Goal: Transaction & Acquisition: Purchase product/service

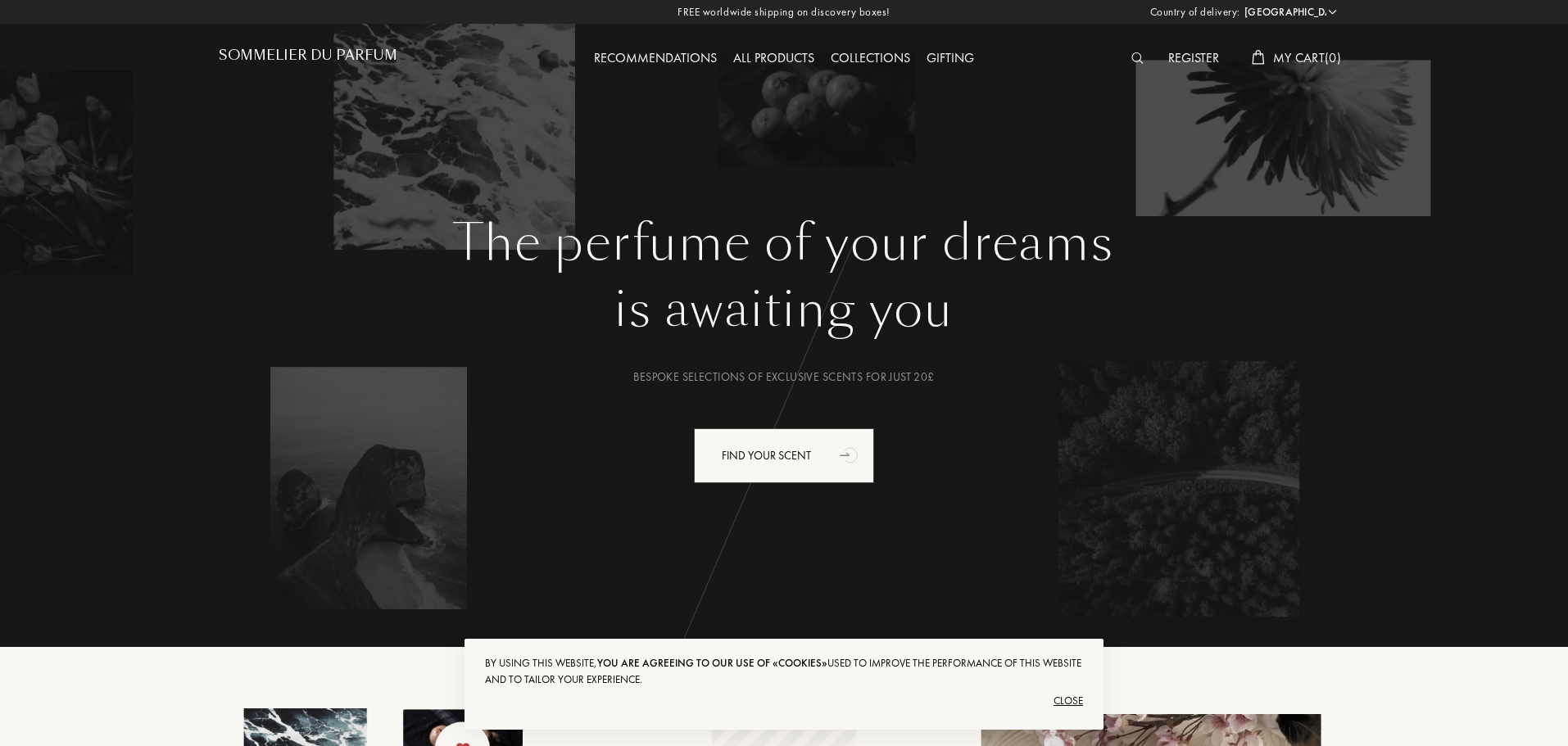
click at [730, 60] on div "All products" at bounding box center [774, 59] width 97 height 22
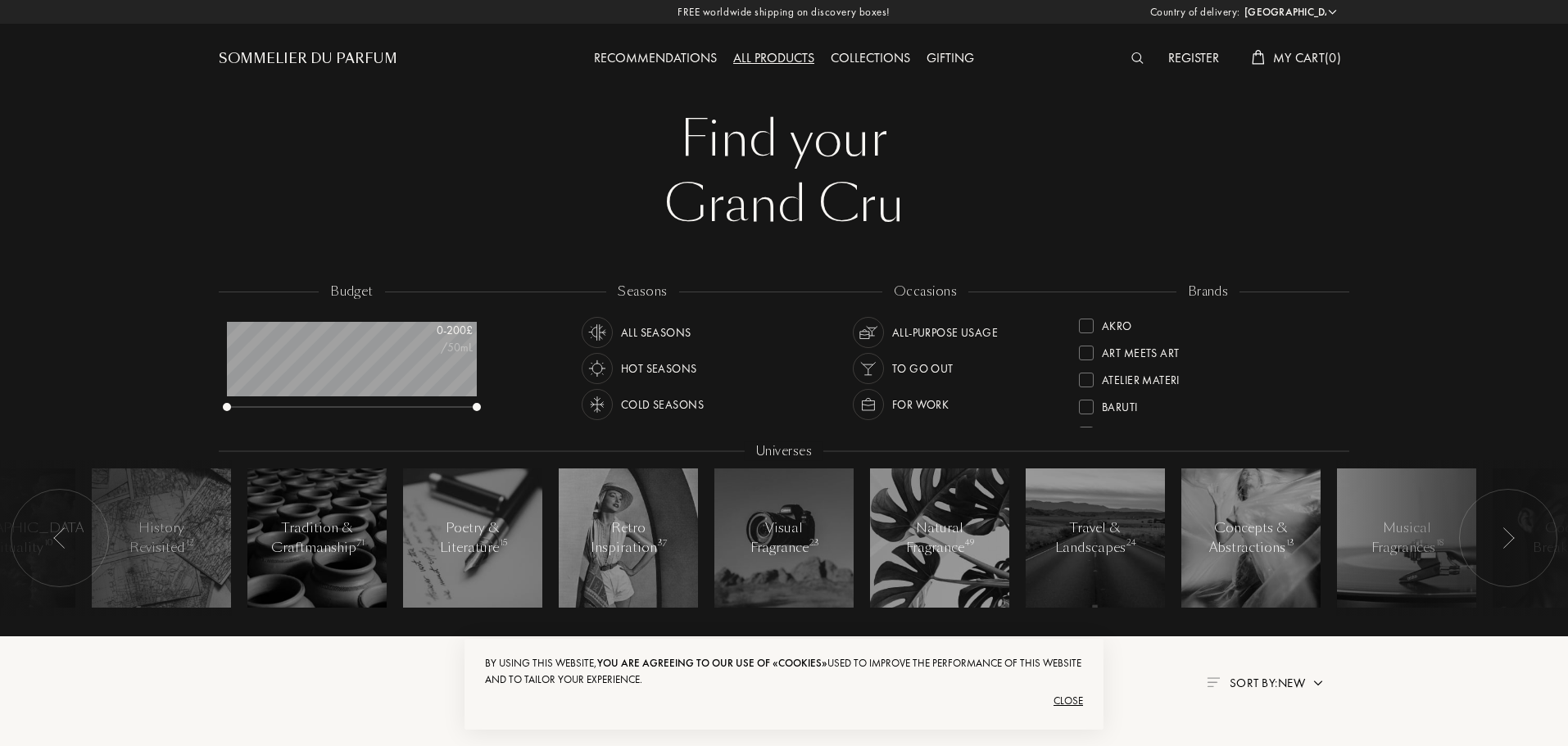
click at [1291, 6] on select "Afghanistan Albania Algeria Andorra Angola Anguilla Antartica Antigua and Barbu…" at bounding box center [1289, 12] width 98 height 17
select select "HR"
click at [1240, 4] on select "Afghanistan Albania Algeria Andorra Angola Anguilla Antartica Antigua and Barbu…" at bounding box center [1289, 12] width 98 height 17
select select "HR"
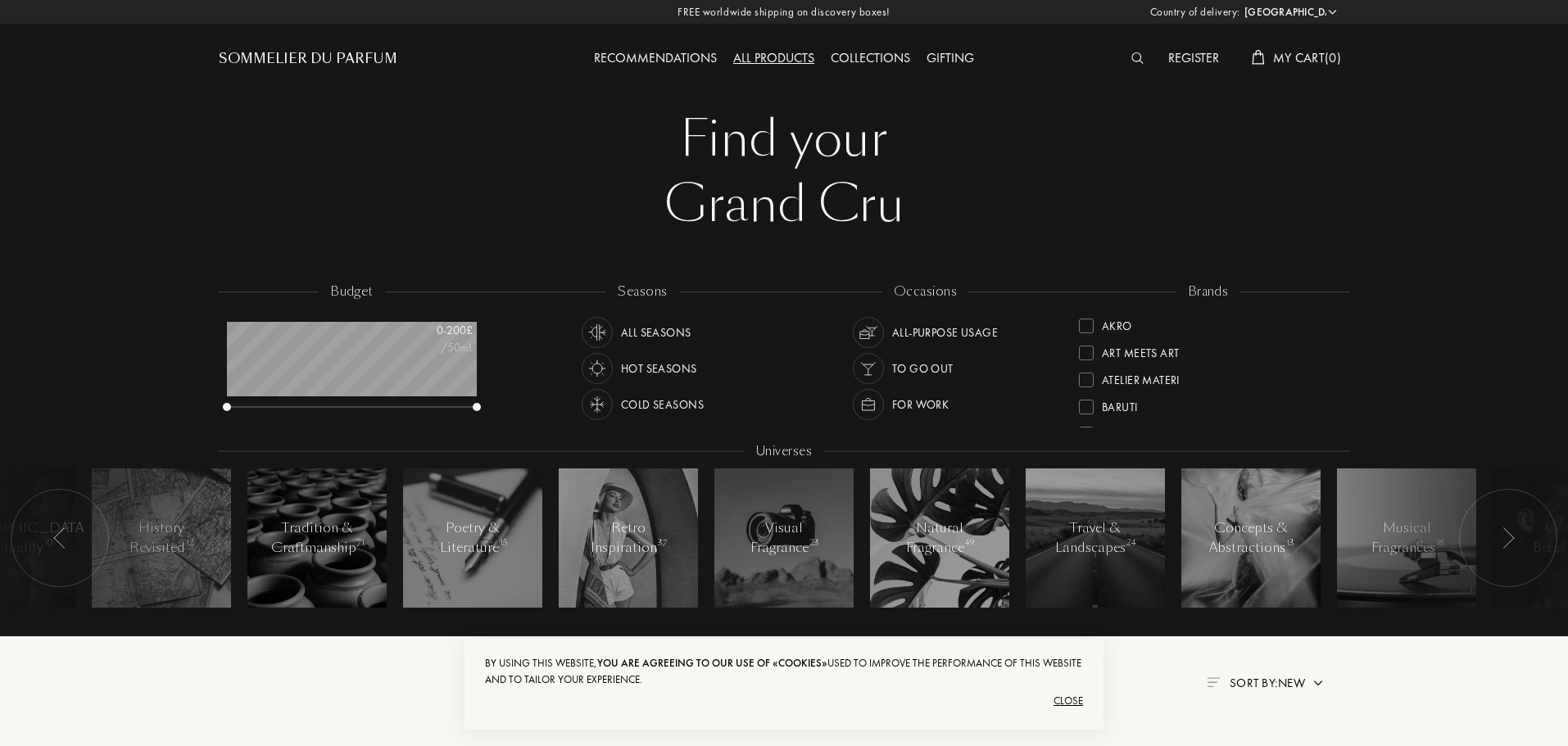
click at [645, 333] on div "All Seasons" at bounding box center [656, 333] width 71 height 32
click at [924, 405] on div "For Work" at bounding box center [921, 405] width 56 height 32
click at [645, 330] on div "All Seasons" at bounding box center [656, 333] width 71 height 32
click at [1160, 350] on div "Goldfield & Banks" at bounding box center [1155, 348] width 105 height 22
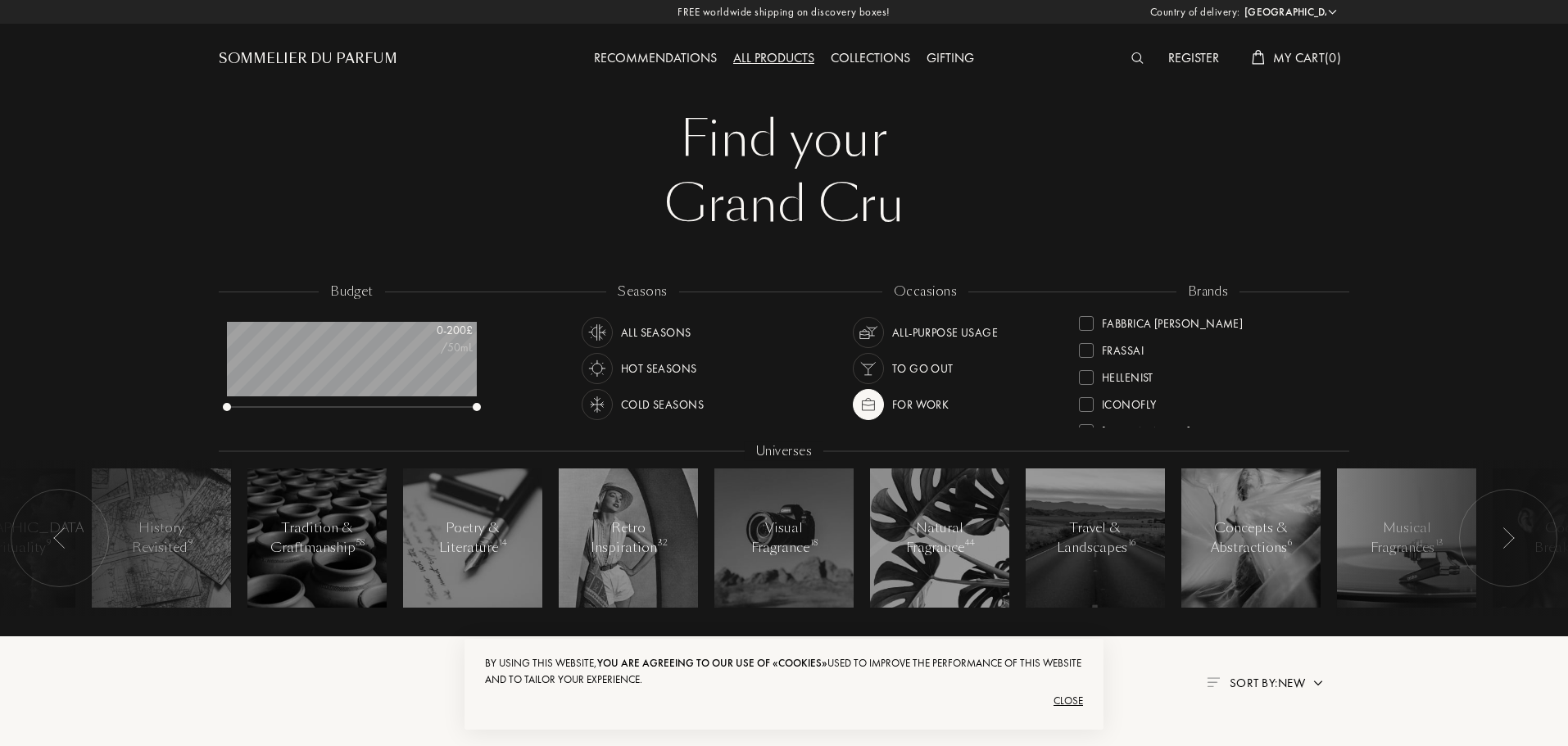
scroll to position [0, 0]
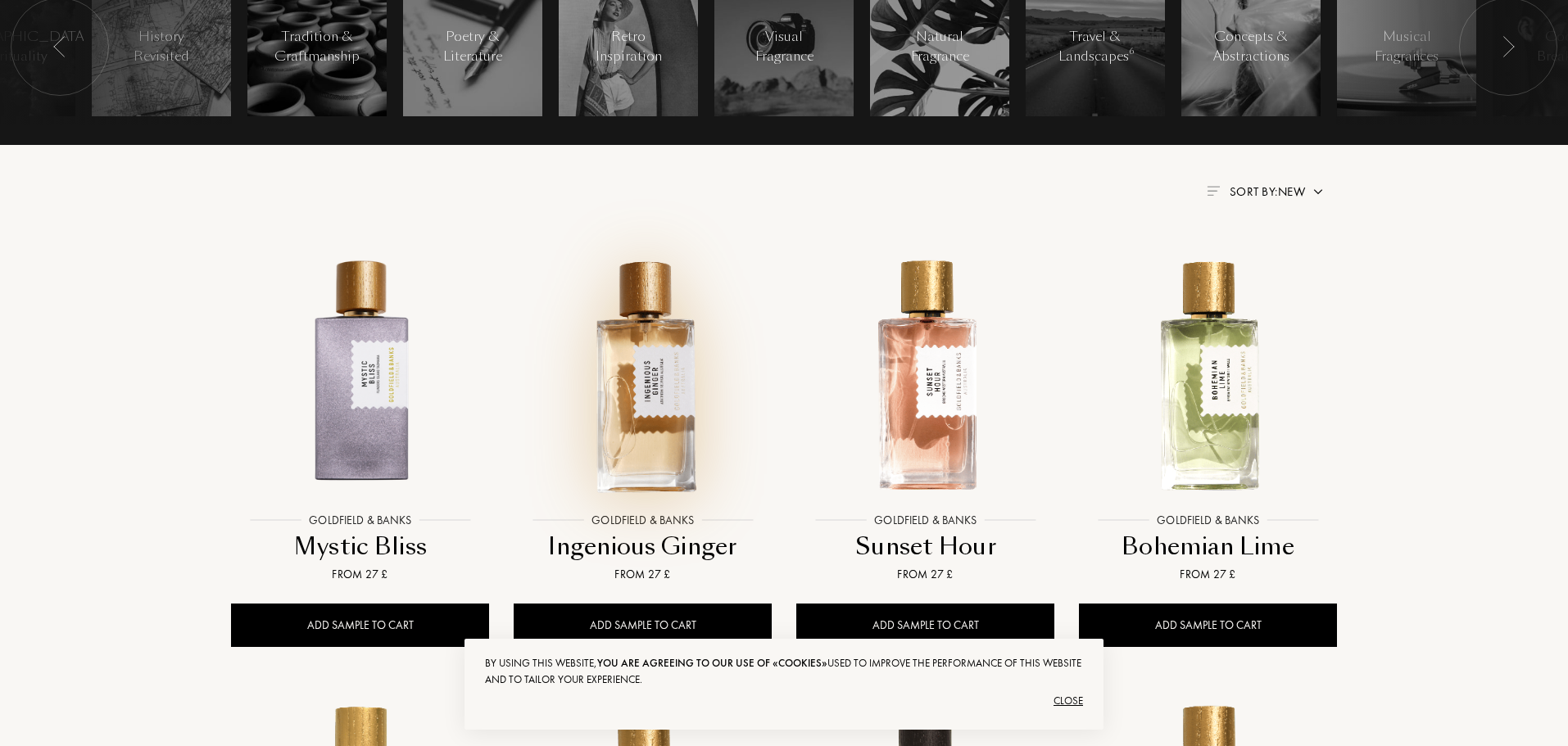
scroll to position [246, 0]
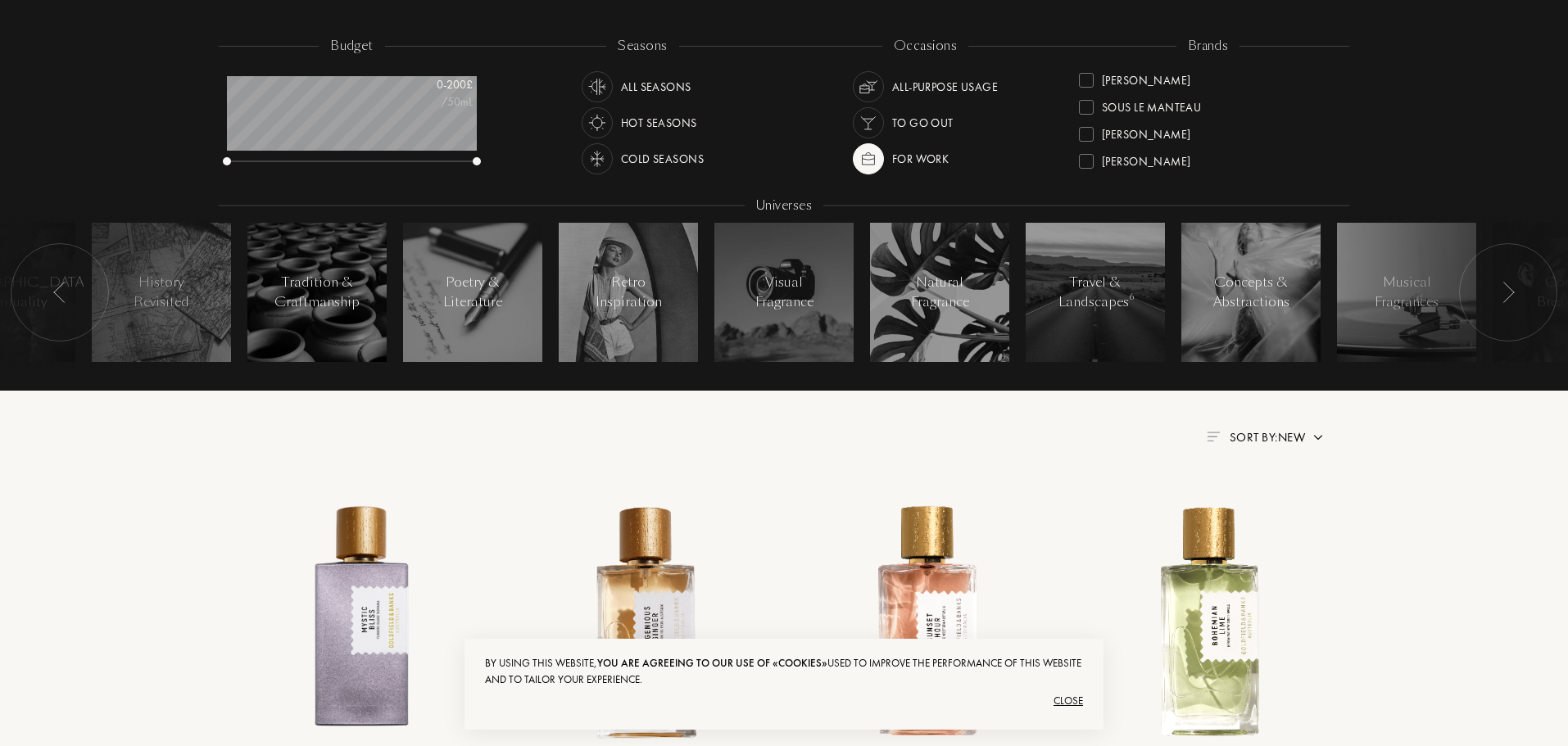
click at [902, 126] on div "To go Out" at bounding box center [923, 123] width 61 height 32
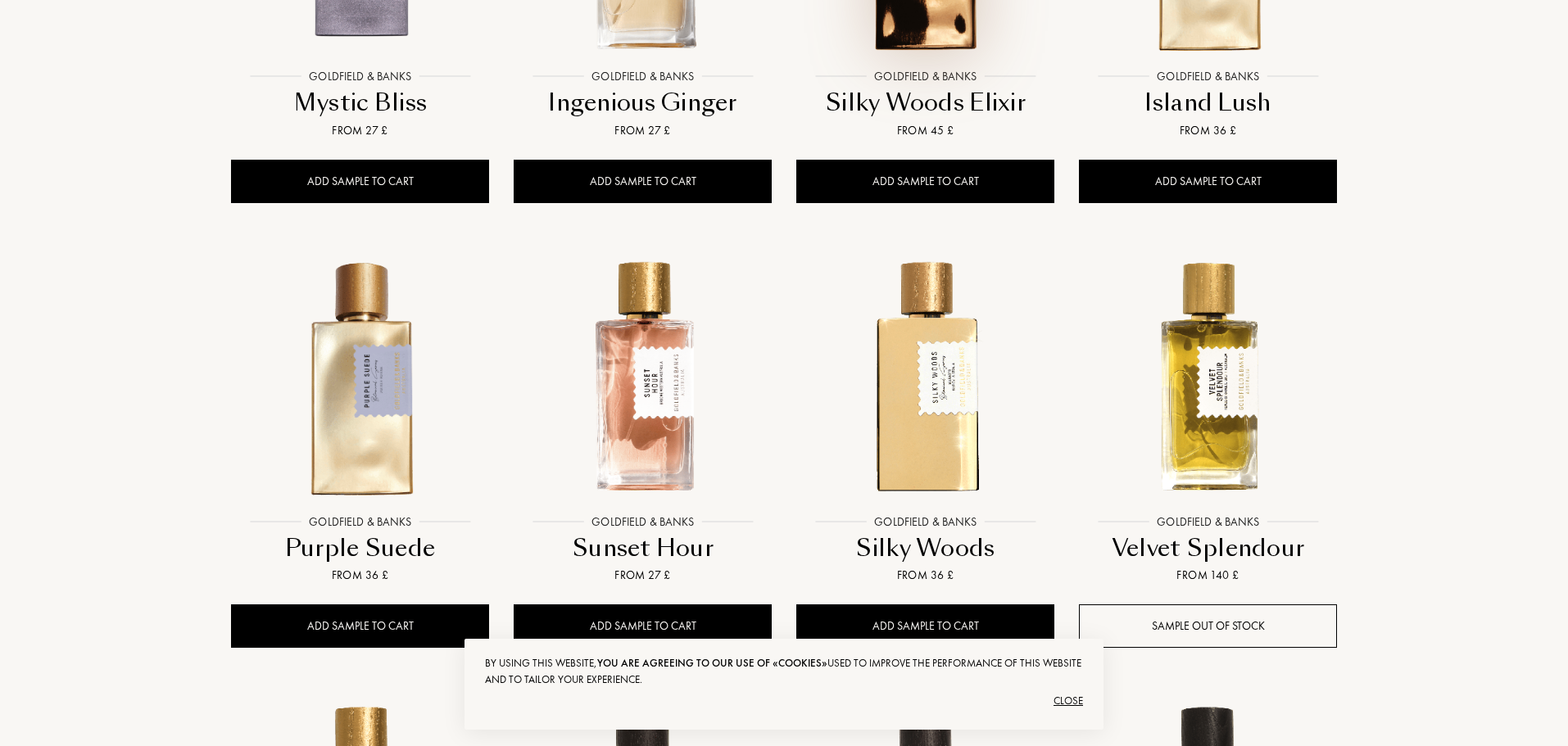
scroll to position [982, 0]
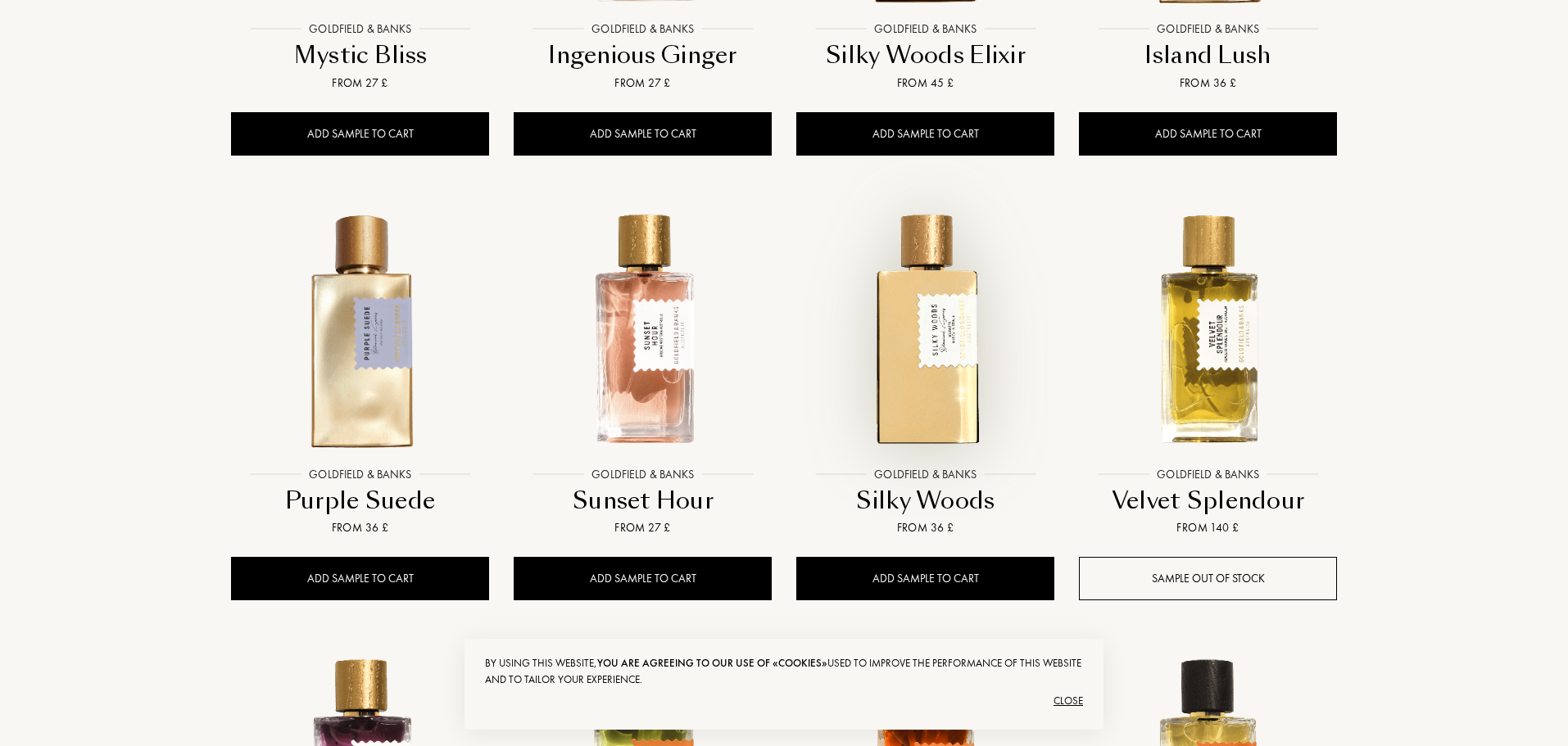
click at [935, 373] on img at bounding box center [925, 329] width 255 height 255
